Goal: Task Accomplishment & Management: Use online tool/utility

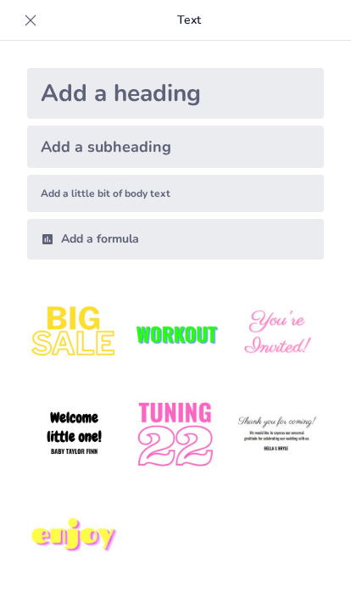
type input "New Sendsteps"
type input "اختبار شامل حول أنواع الجموع في اللغة العربية"
checkbox input "true"
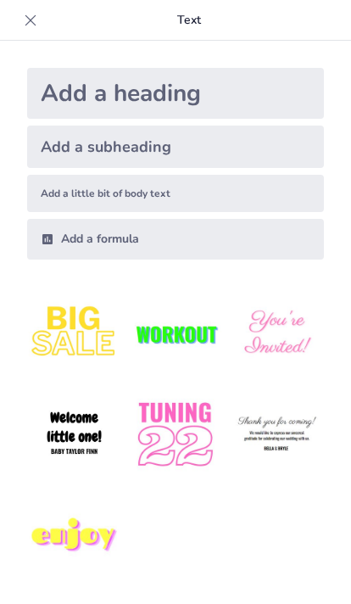
checkbox input "true"
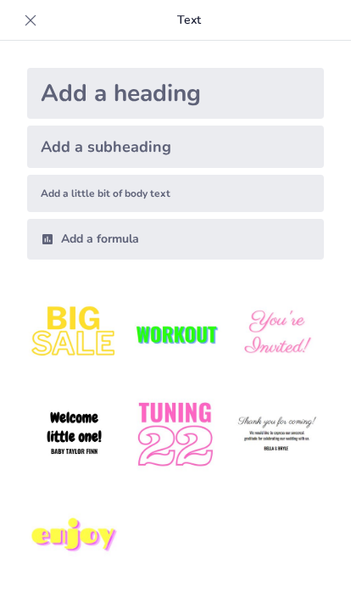
checkbox input "true"
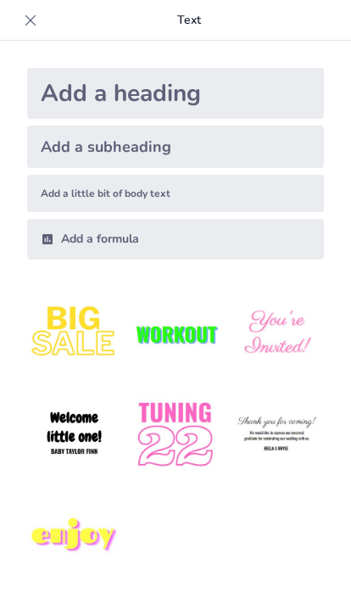
checkbox input "true"
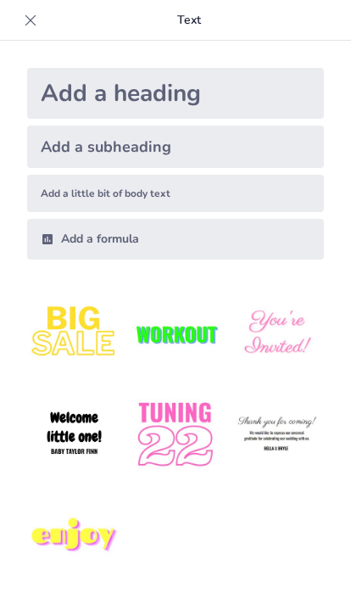
checkbox input "true"
click at [79, 92] on div "Add a heading" at bounding box center [175, 93] width 297 height 51
checkbox input "true"
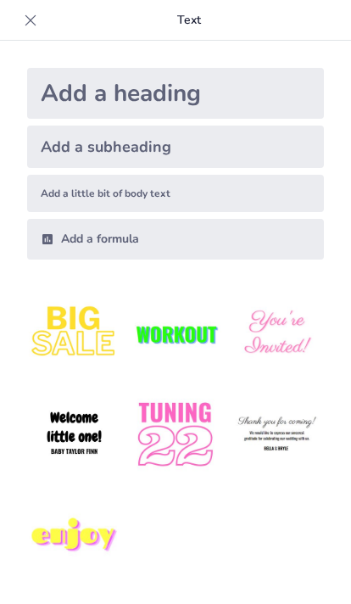
checkbox input "true"
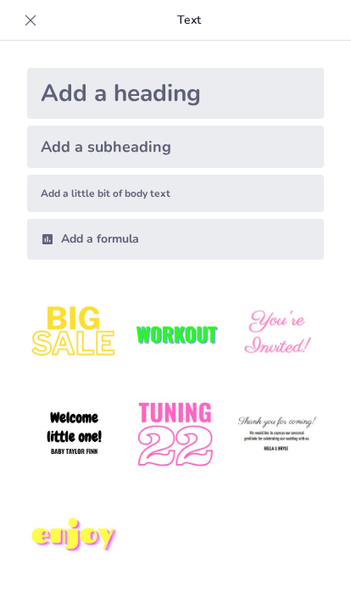
checkbox input "true"
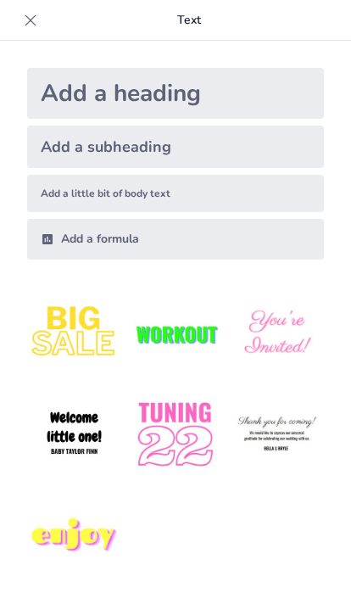
checkbox input "true"
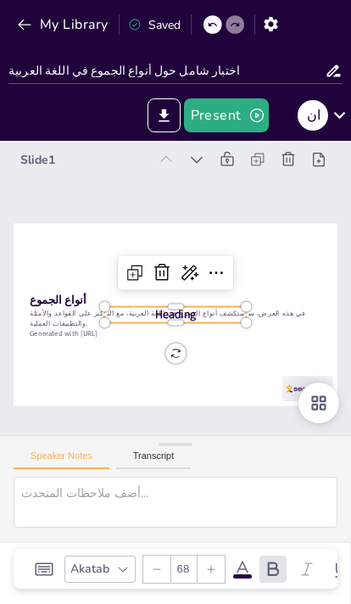
checkbox input "true"
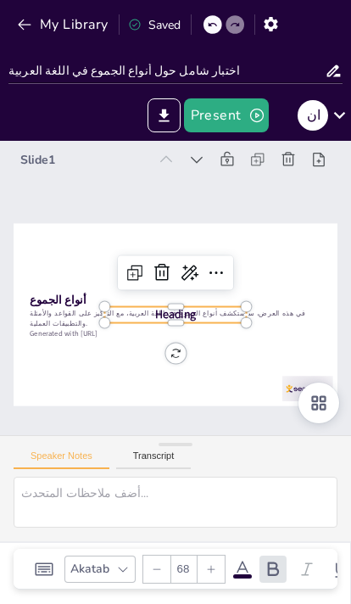
checkbox input "true"
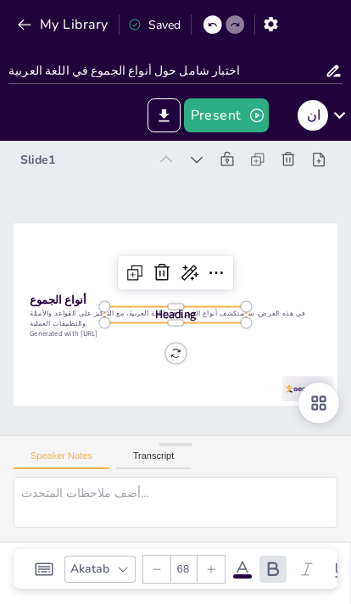
checkbox input "true"
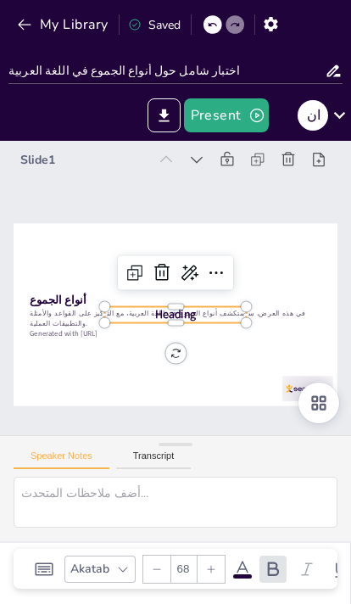
checkbox input "true"
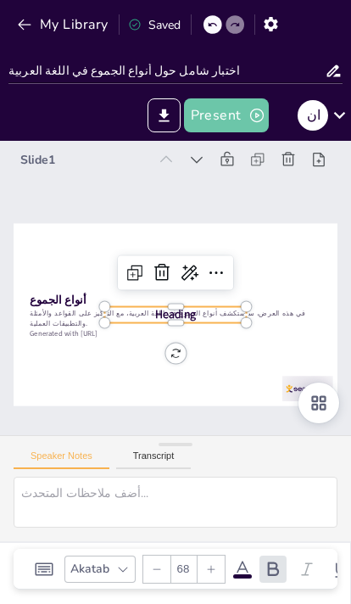
click at [254, 113] on icon "button" at bounding box center [256, 115] width 17 height 17
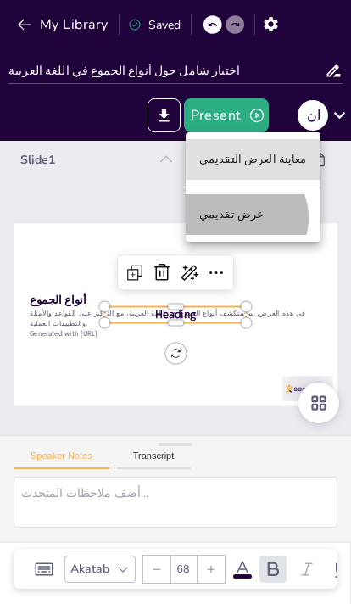
click at [243, 218] on li "عرض تقديمي" at bounding box center [253, 214] width 135 height 41
